Goal: Find specific page/section: Find specific page/section

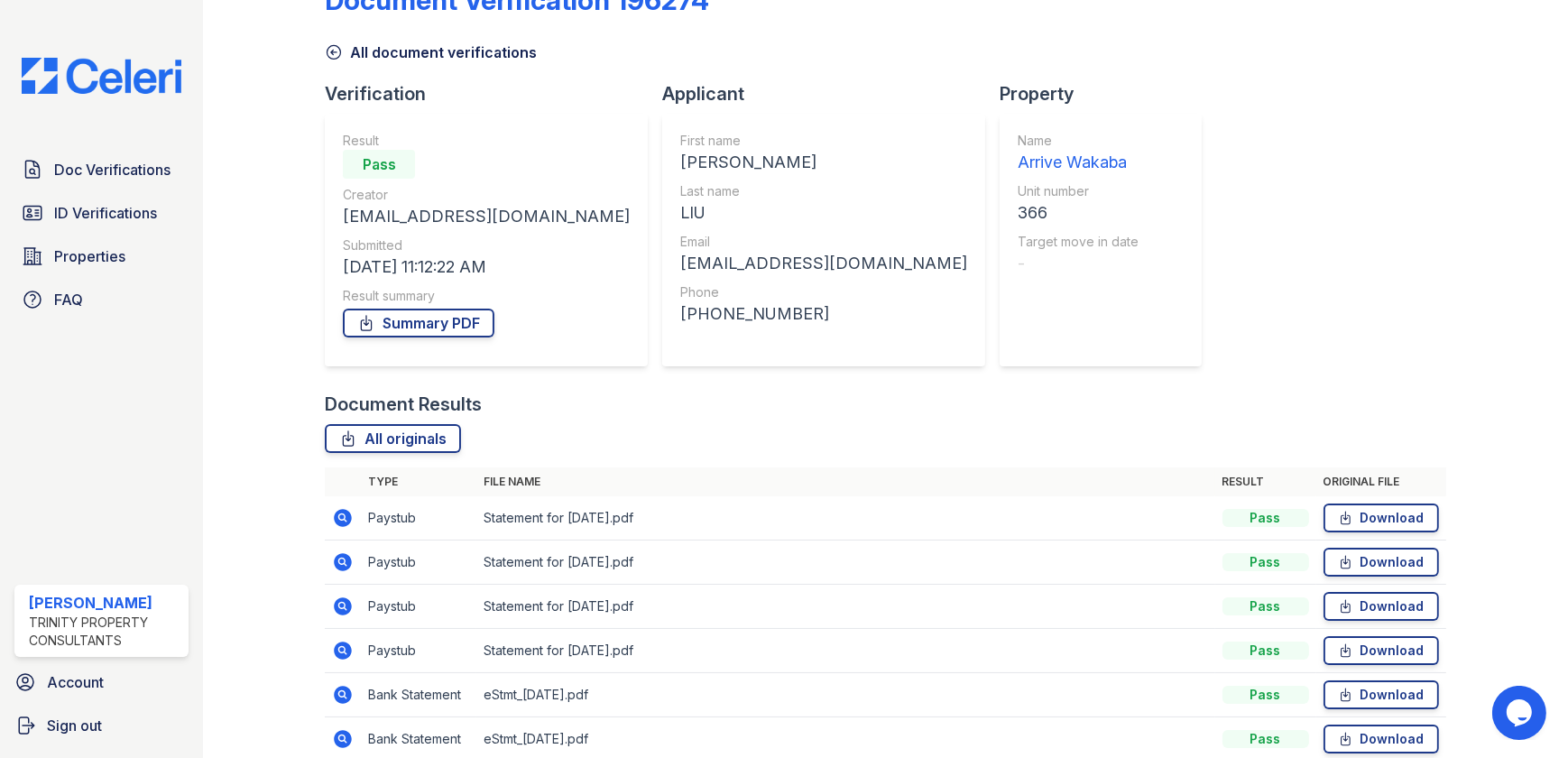
scroll to position [20, 0]
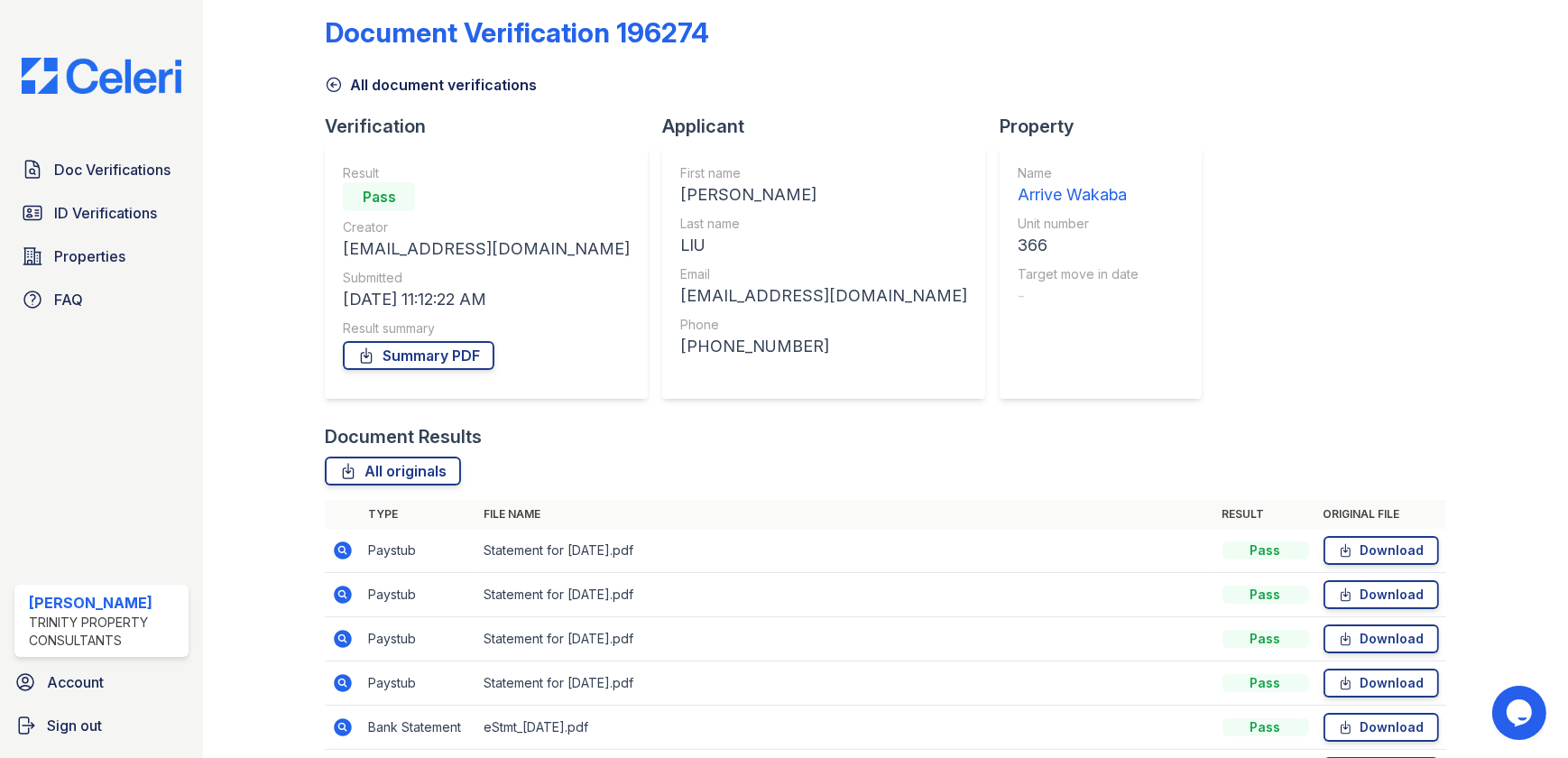
click at [334, 81] on icon at bounding box center [334, 85] width 18 height 18
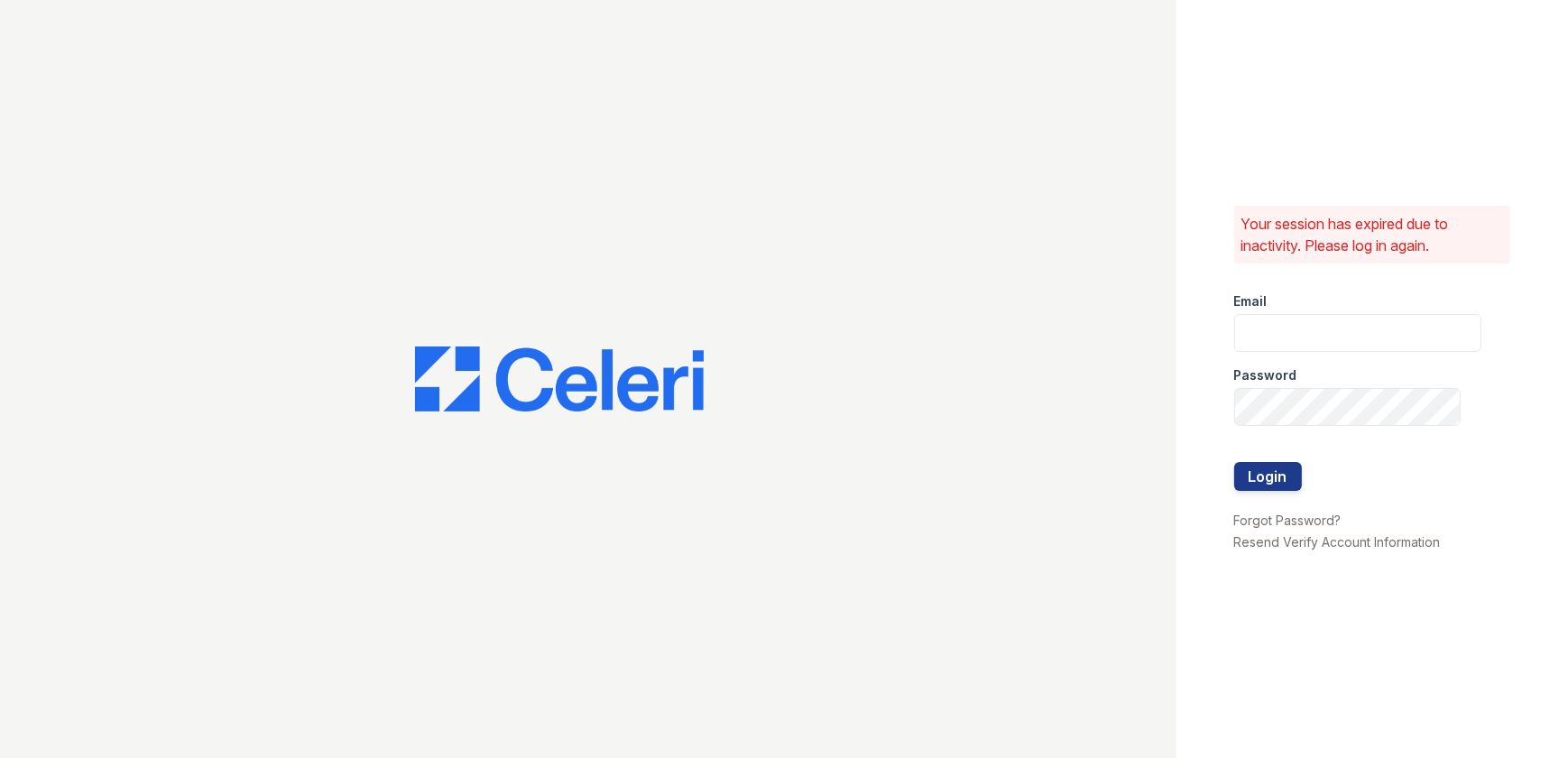
click at [334, 81] on div at bounding box center [588, 379] width 1176 height 758
type input "[EMAIL_ADDRESS][DOMAIN_NAME]"
click at [1282, 471] on button "Login" at bounding box center [1268, 476] width 68 height 29
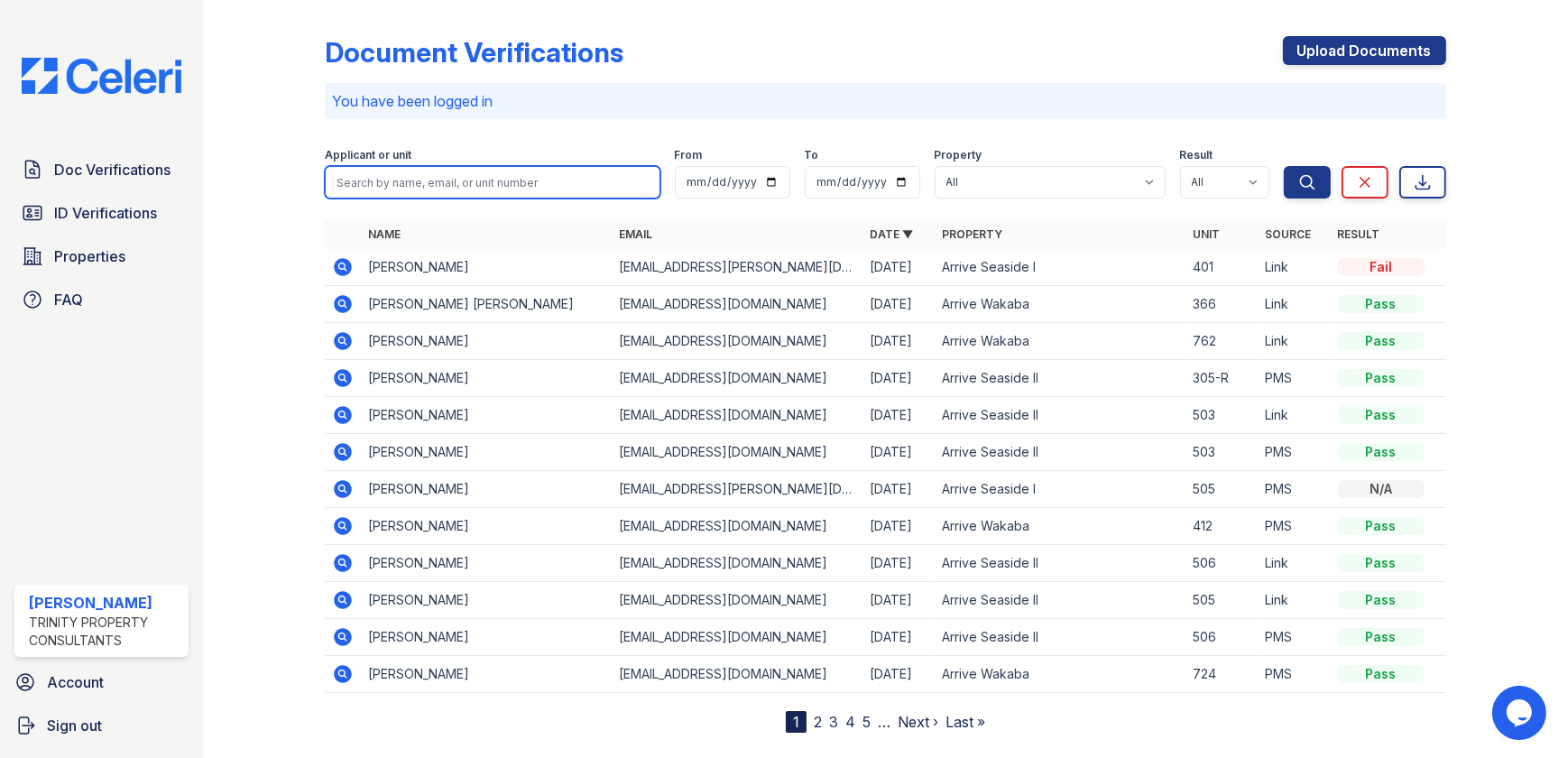
click at [490, 175] on input "search" at bounding box center [491, 182] width 335 height 33
type input "wang"
click at [1284, 166] on button "Search" at bounding box center [1307, 182] width 47 height 33
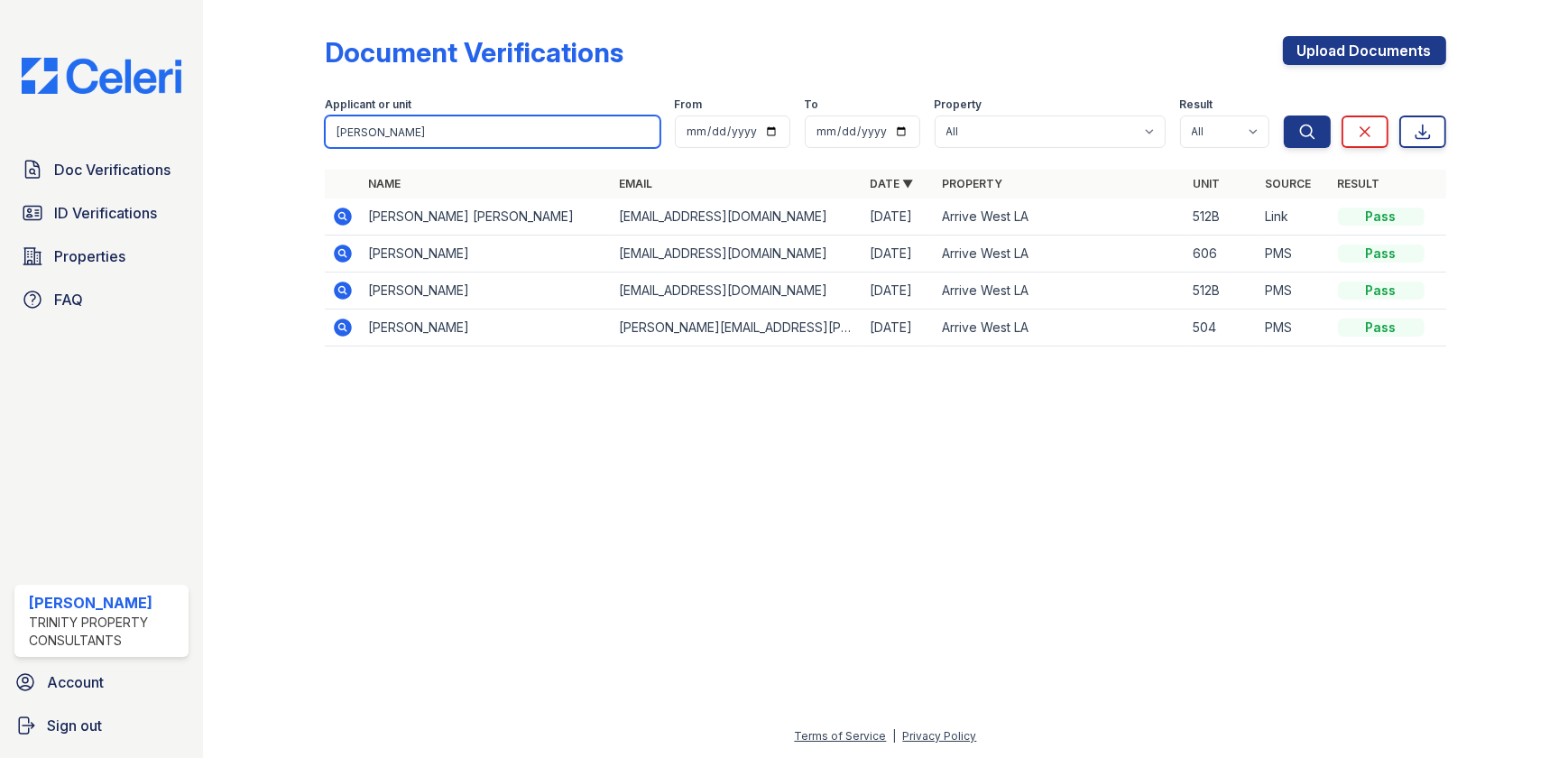
drag, startPoint x: 493, startPoint y: 135, endPoint x: 319, endPoint y: 125, distance: 174.3
click at [325, 125] on input "wang" at bounding box center [491, 131] width 335 height 33
type input "mingyue"
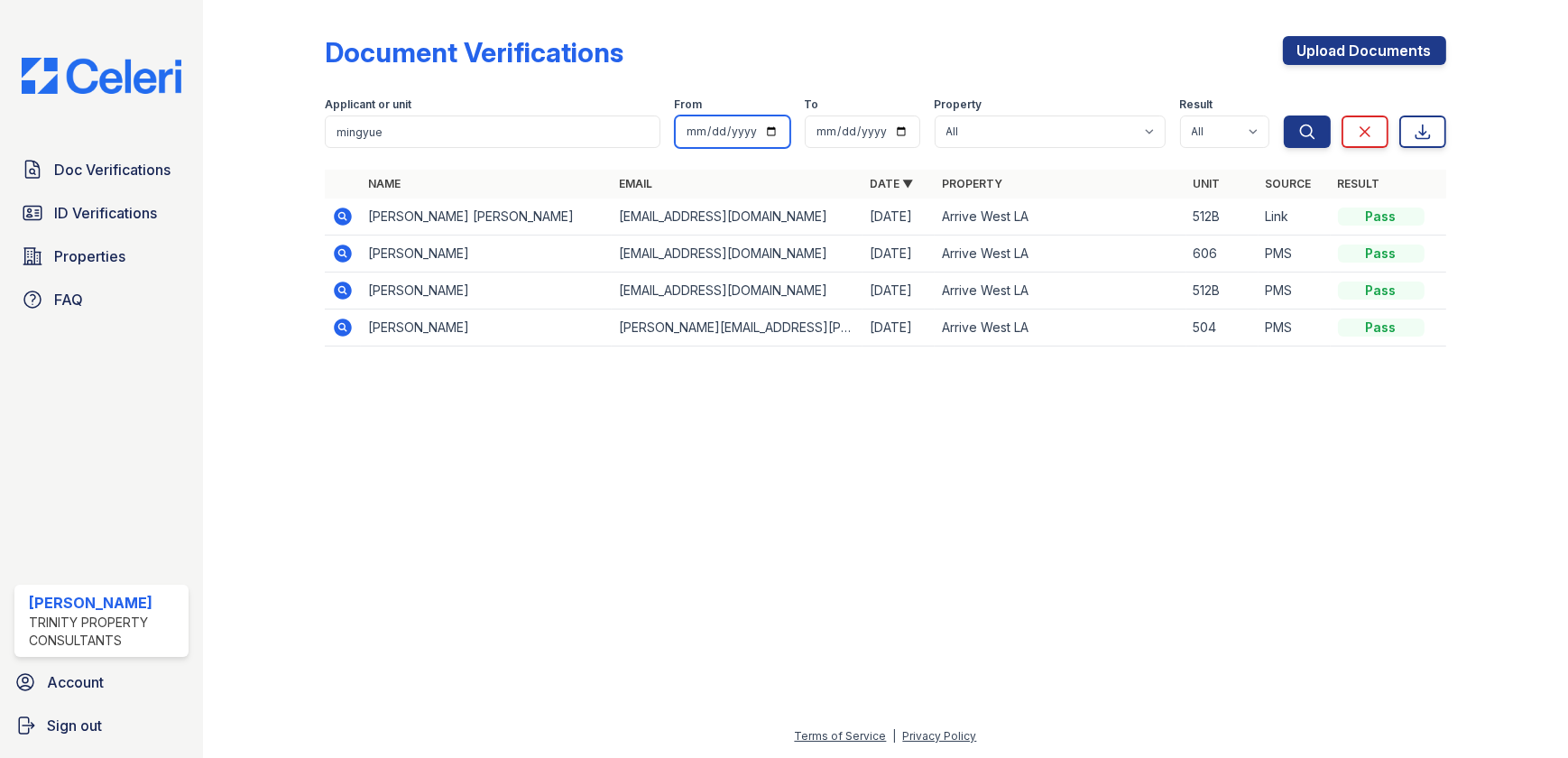
click at [1284, 115] on button "Search" at bounding box center [1307, 131] width 47 height 33
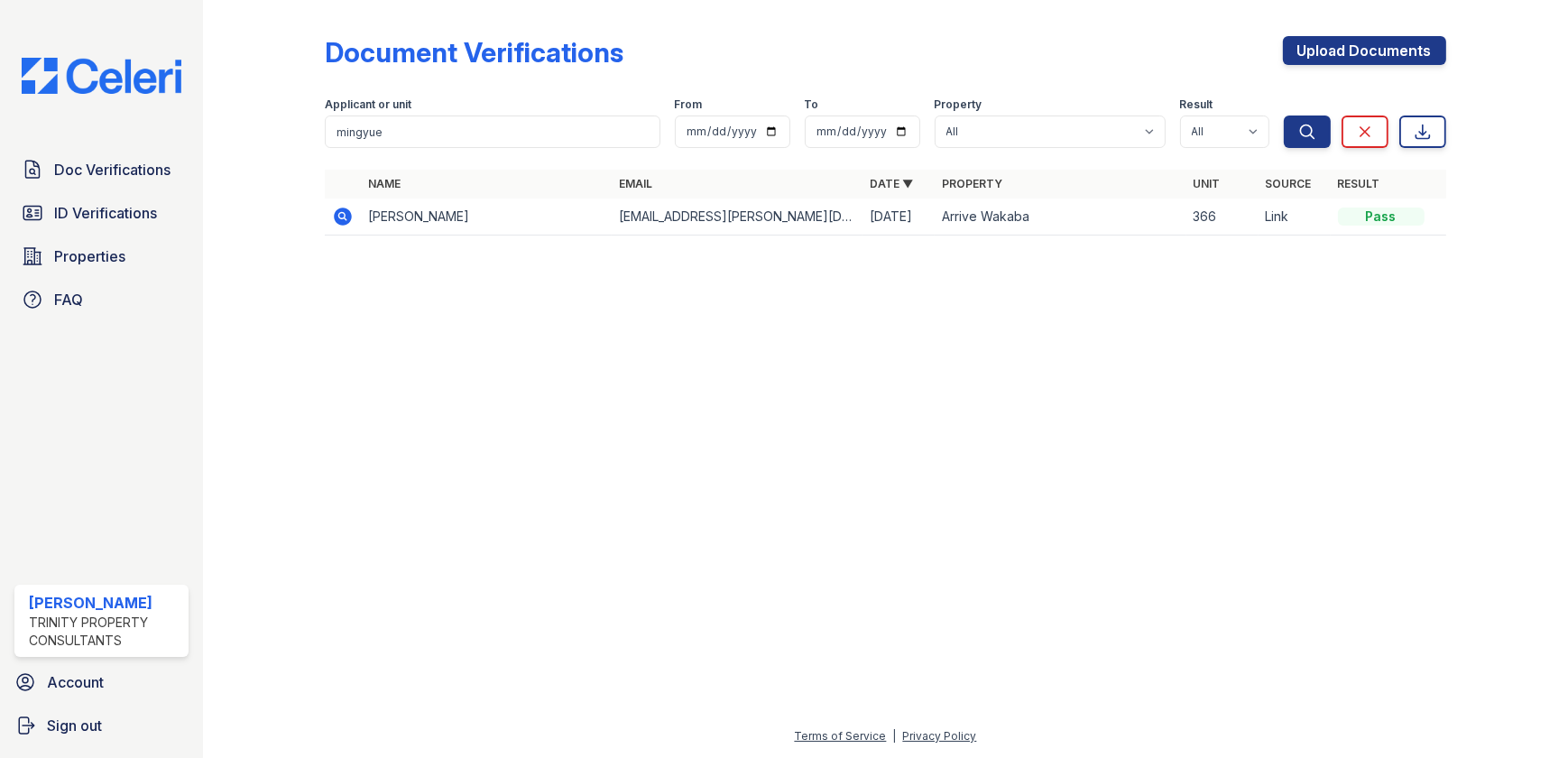
click at [342, 223] on icon at bounding box center [343, 216] width 18 height 18
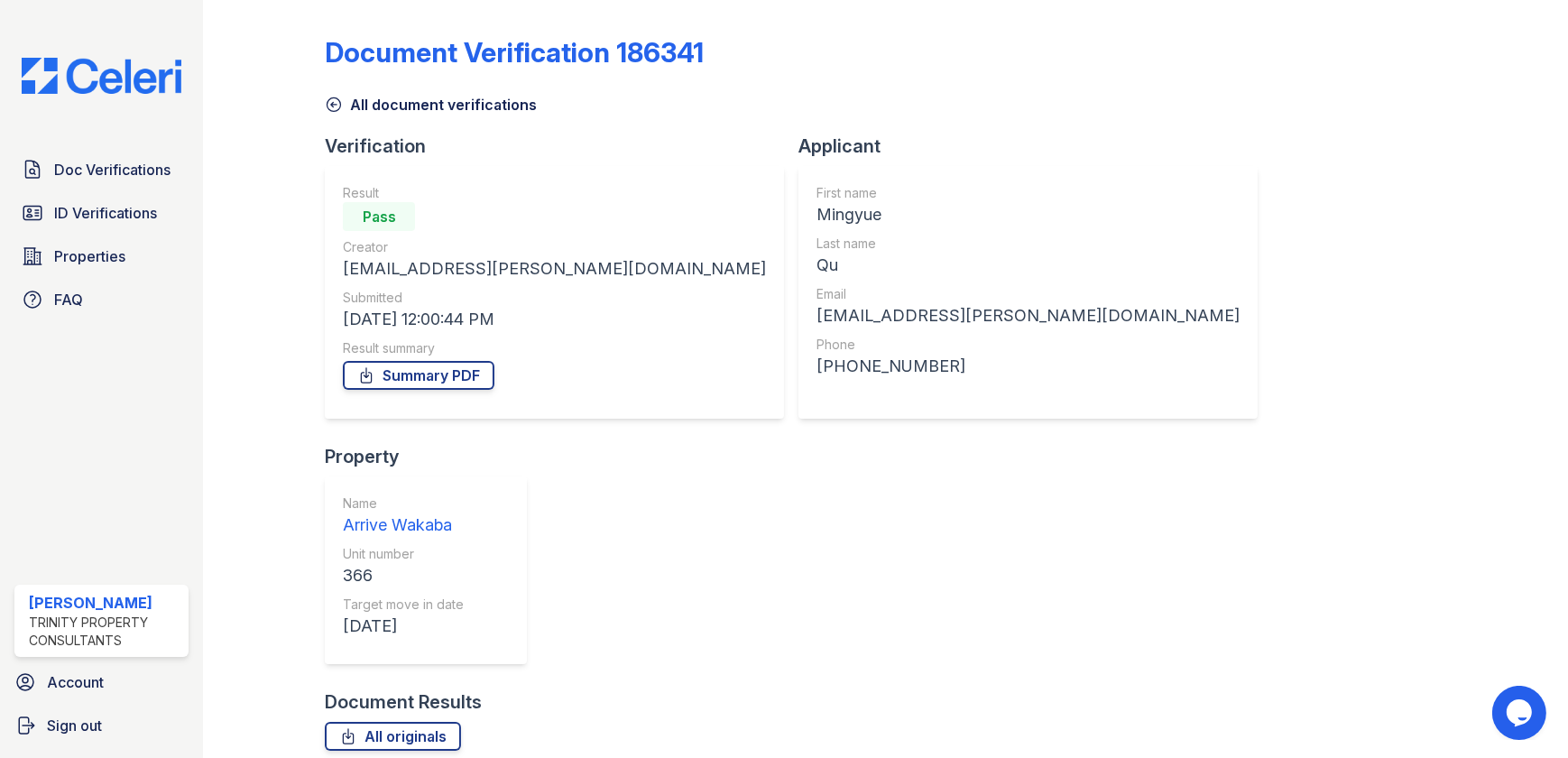
scroll to position [2, 0]
